Goal: Check status: Check status

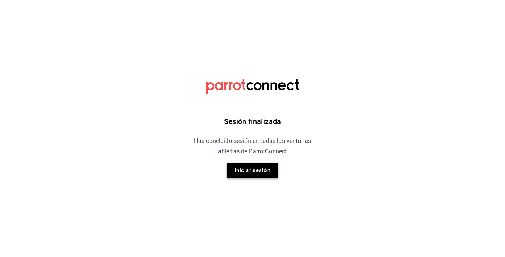
drag, startPoint x: 251, startPoint y: 178, endPoint x: 252, endPoint y: 172, distance: 5.9
click at [252, 172] on div "Sesión finalizada Has concluido sesión en todas las ventanas abiertas de Parrot…" at bounding box center [252, 128] width 187 height 257
click at [252, 172] on button "Iniciar sesión" at bounding box center [253, 170] width 52 height 16
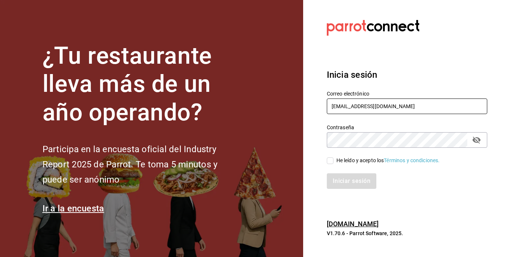
drag, startPoint x: 359, startPoint y: 105, endPoint x: 277, endPoint y: 107, distance: 81.4
click at [277, 107] on div "¿Tu restaurante lleva más de un año operando? Participa en la encuesta oficial …" at bounding box center [252, 128] width 505 height 257
type input "[EMAIL_ADDRESS][DOMAIN_NAME]"
click at [329, 163] on input "He leído y acepto los Términos y condiciones." at bounding box center [330, 160] width 7 height 7
checkbox input "true"
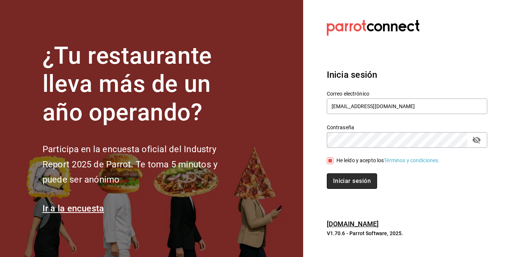
click at [335, 174] on button "Iniciar sesión" at bounding box center [352, 181] width 50 height 16
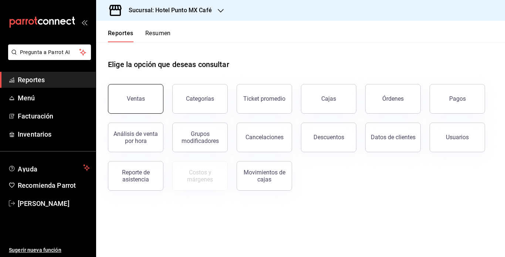
click at [133, 100] on div "Ventas" at bounding box center [136, 98] width 18 height 7
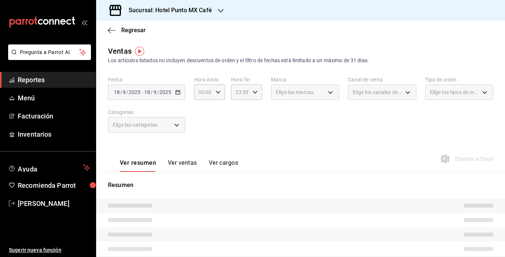
click at [185, 13] on h3 "Sucursal: Hotel Punto MX Café" at bounding box center [167, 10] width 89 height 9
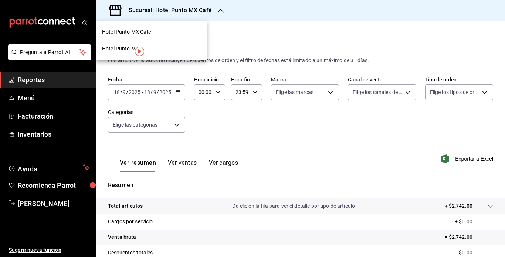
click at [182, 47] on div "Hotel Punto Mx" at bounding box center [151, 49] width 99 height 8
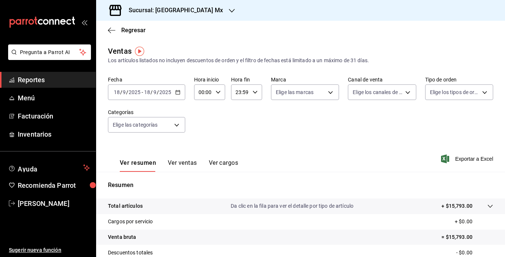
click at [153, 91] on input "9" at bounding box center [155, 92] width 4 height 6
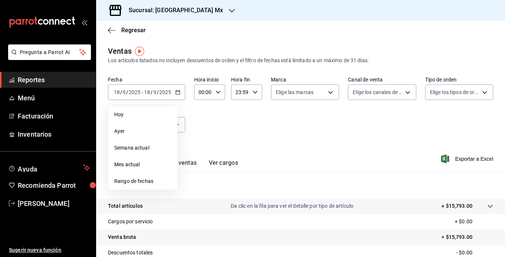
click at [261, 118] on div "Fecha 2025-09-18 18 / 9 / 2025 - 2025-09-18 18 / 9 / 2025 Hoy Ayer Semana actua…" at bounding box center [300, 108] width 385 height 65
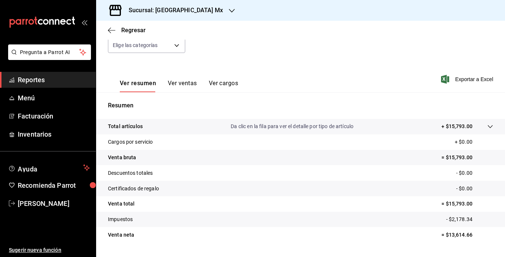
scroll to position [98, 0]
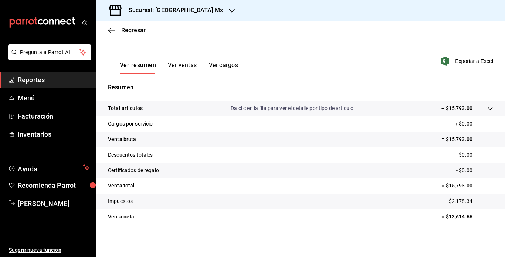
click at [186, 67] on button "Ver ventas" at bounding box center [182, 67] width 29 height 13
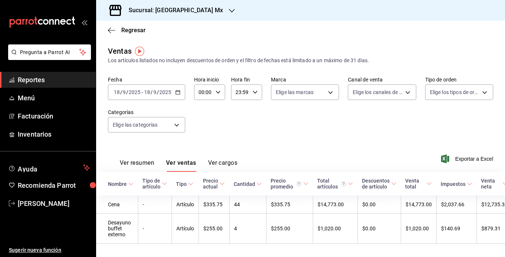
click at [154, 90] on input "9" at bounding box center [155, 92] width 4 height 6
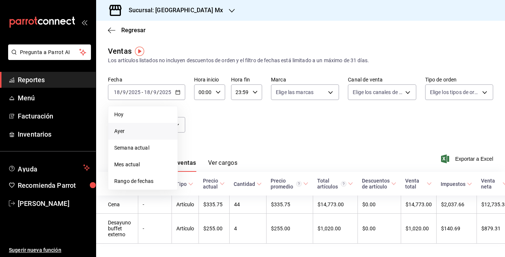
click at [131, 125] on li "Ayer" at bounding box center [142, 131] width 69 height 17
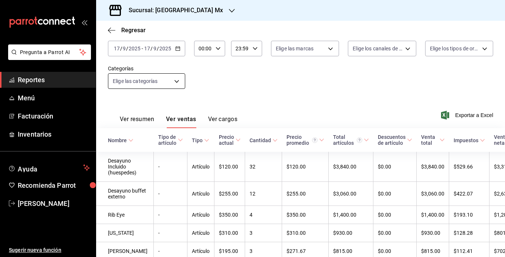
scroll to position [43, 0]
click at [135, 116] on button "Ver resumen" at bounding box center [137, 122] width 34 height 13
